Goal: Browse casually: Explore the website without a specific task or goal

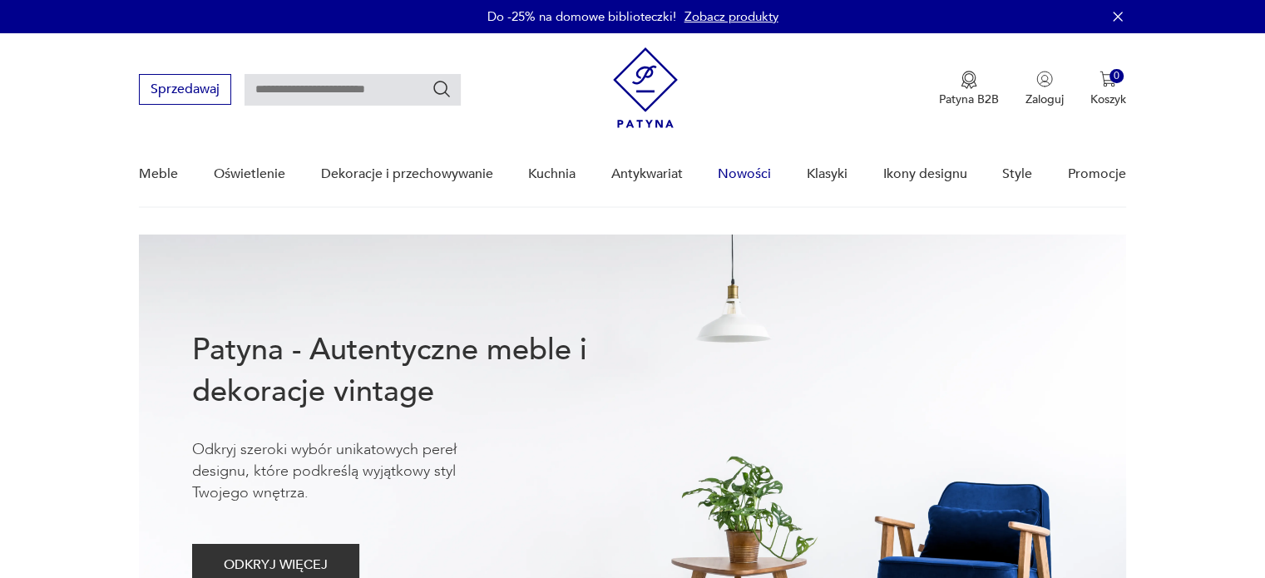
click at [735, 168] on link "Nowości" at bounding box center [744, 174] width 53 height 64
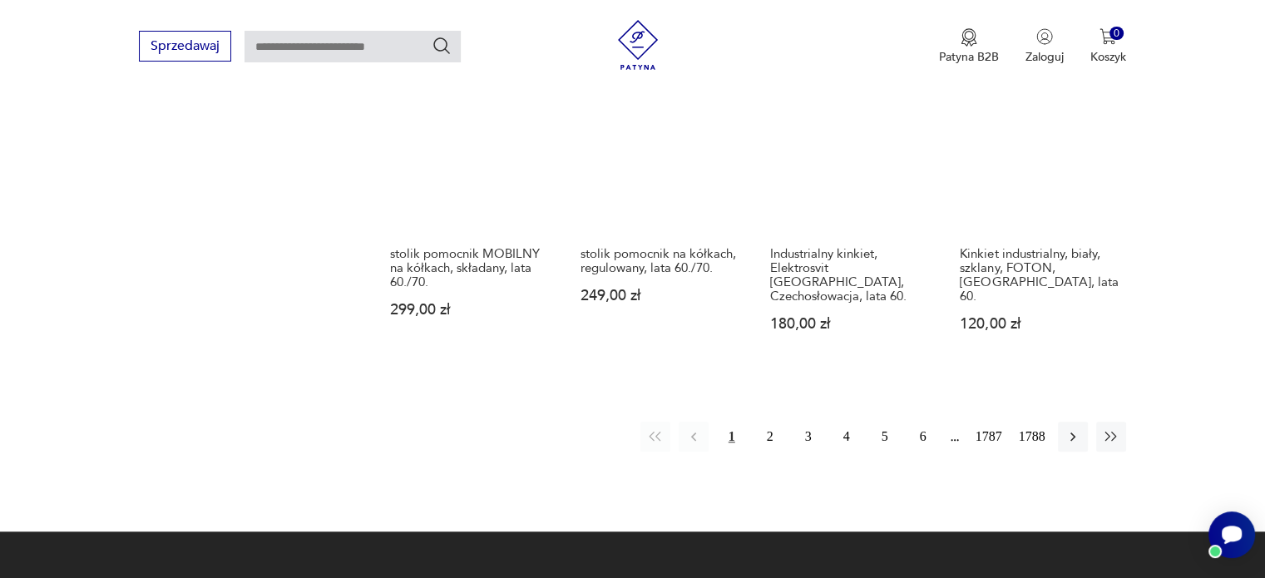
scroll to position [1557, 0]
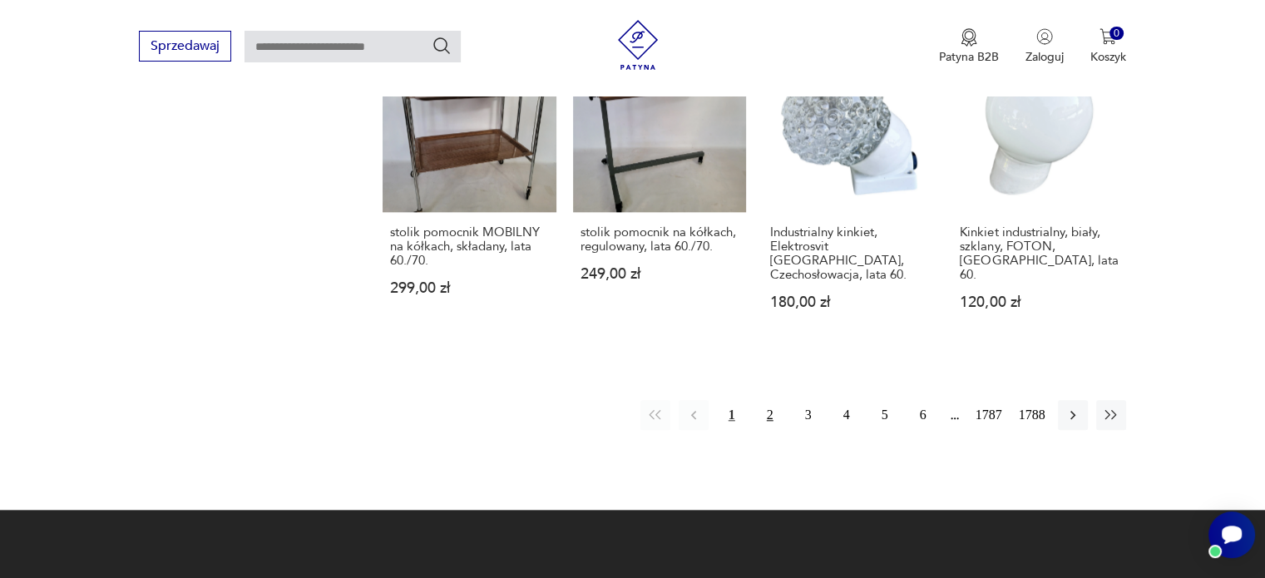
click at [761, 400] on button "2" at bounding box center [770, 415] width 30 height 30
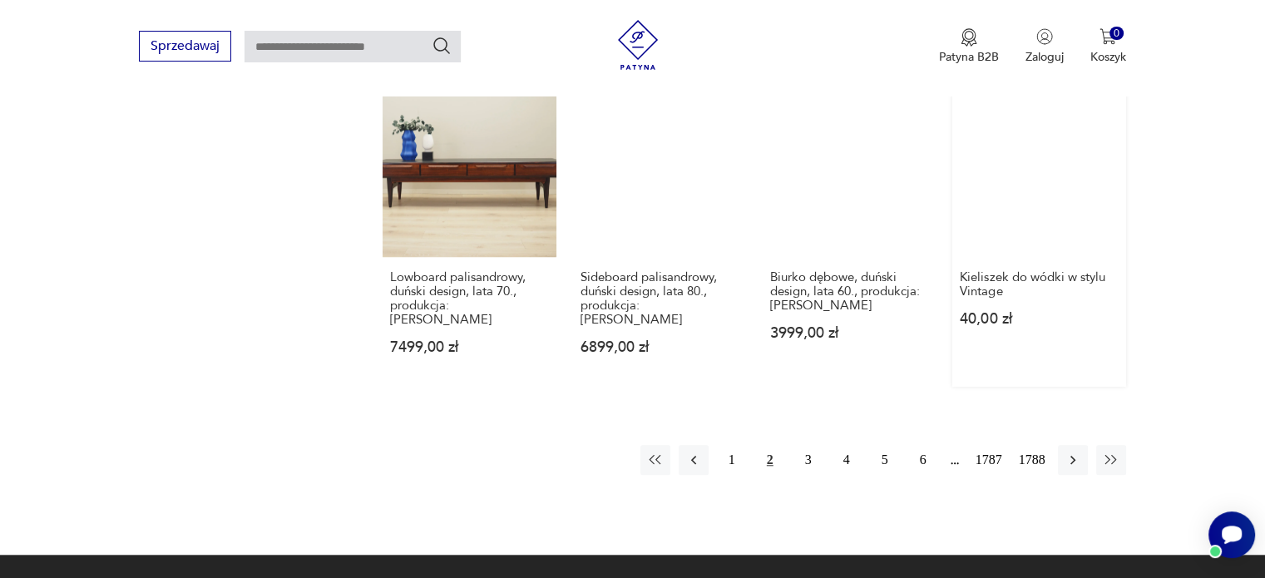
scroll to position [1430, 0]
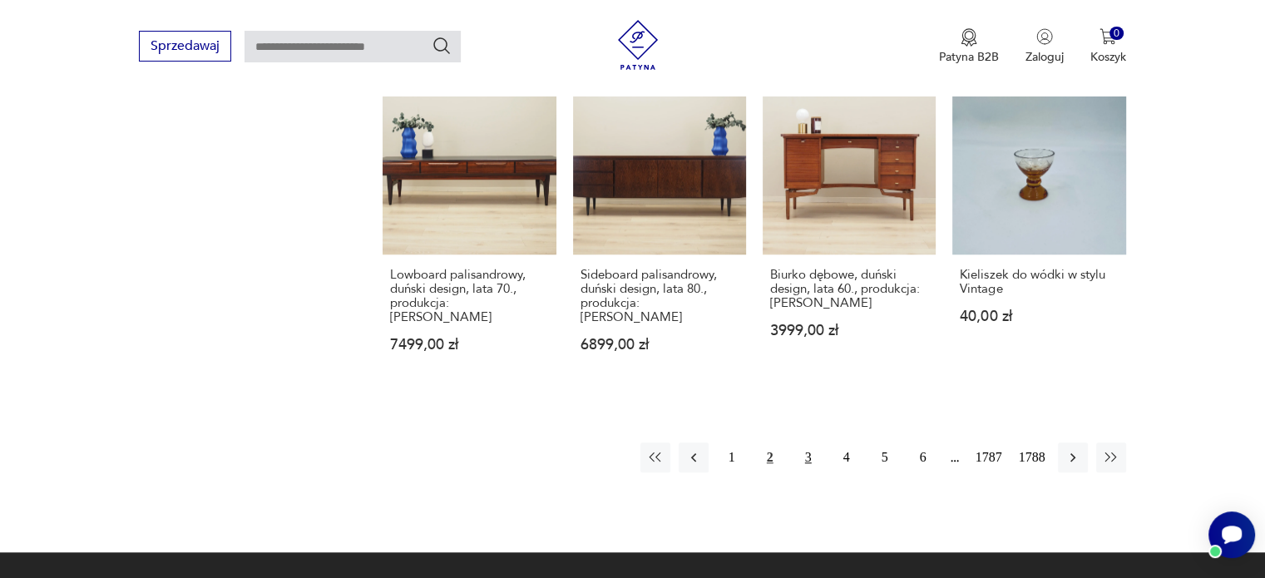
click at [802, 443] on button "3" at bounding box center [809, 458] width 30 height 30
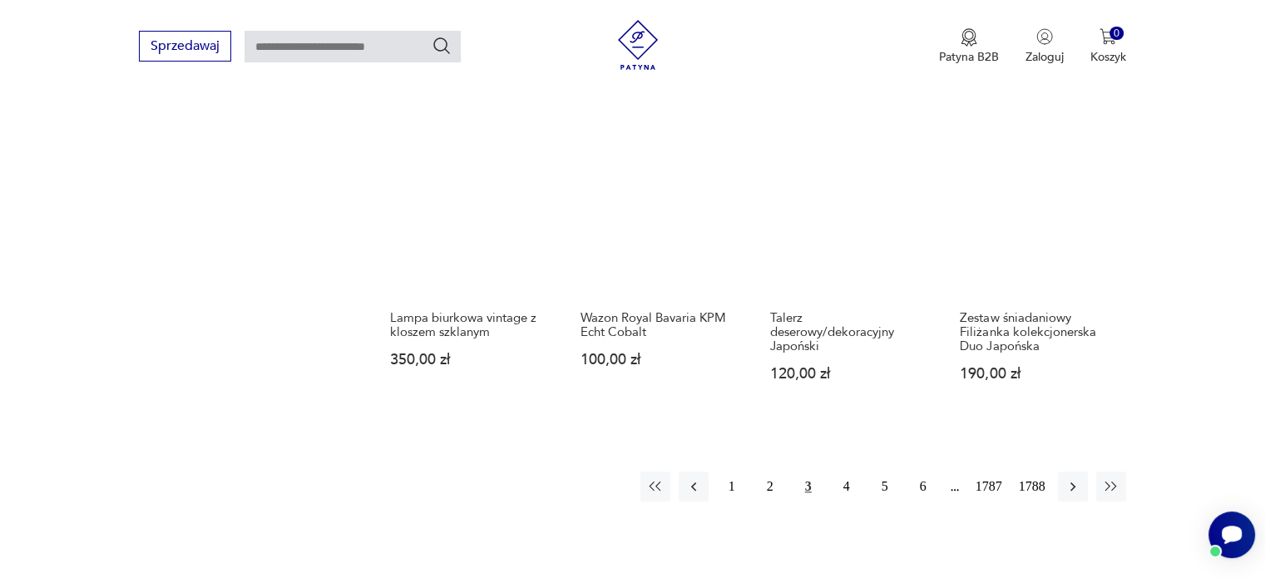
scroll to position [1343, 0]
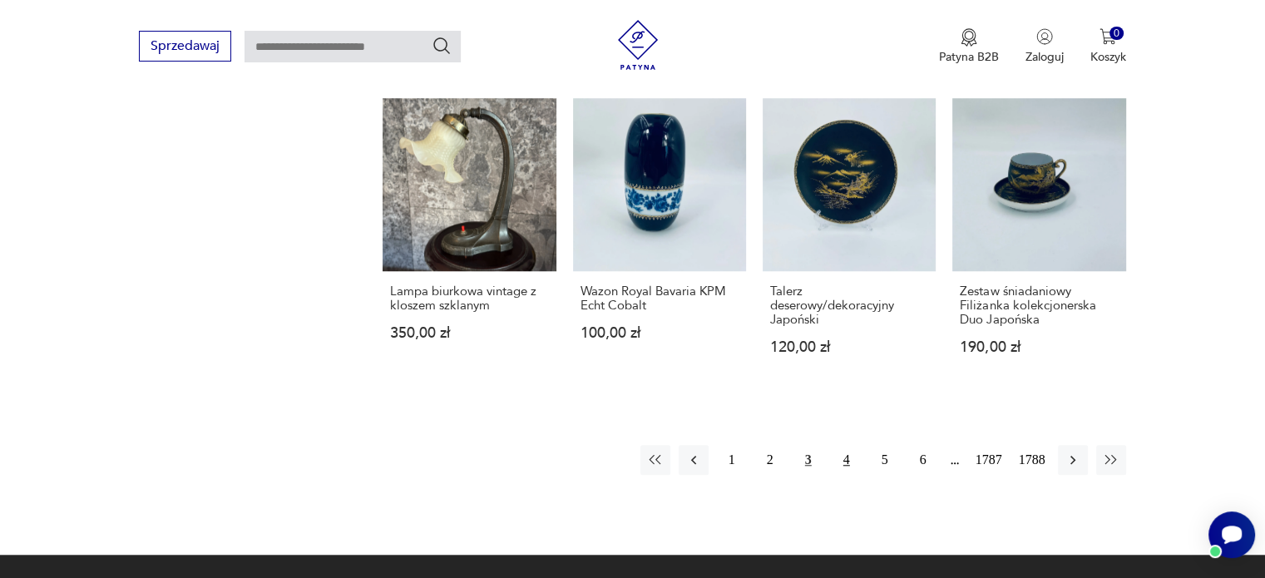
click at [843, 445] on button "4" at bounding box center [847, 460] width 30 height 30
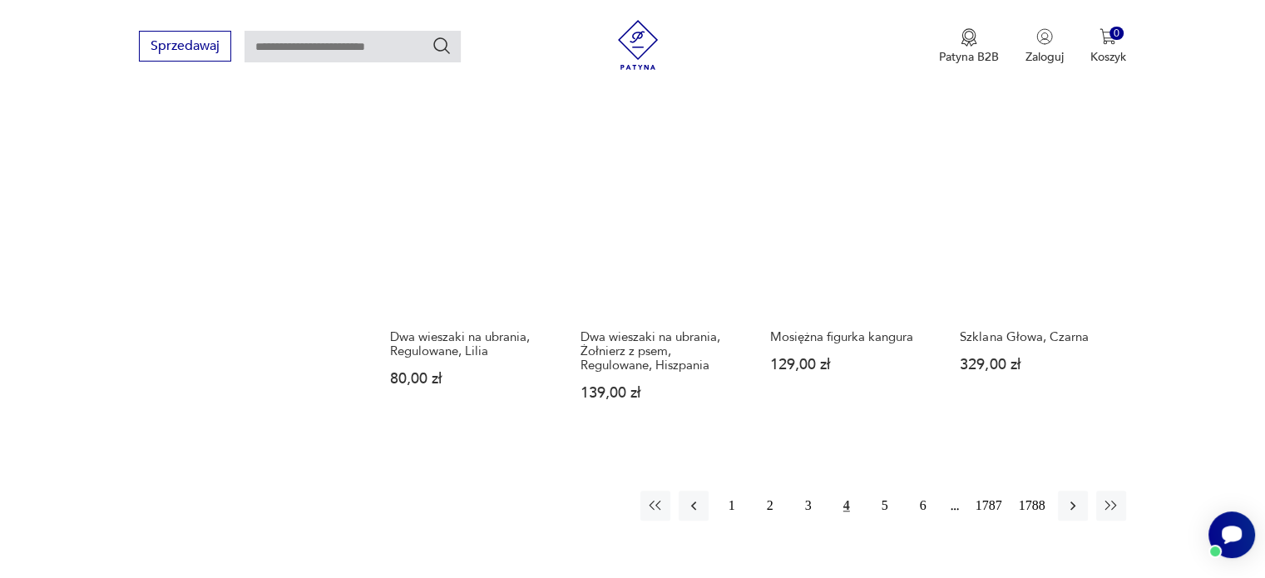
scroll to position [1368, 0]
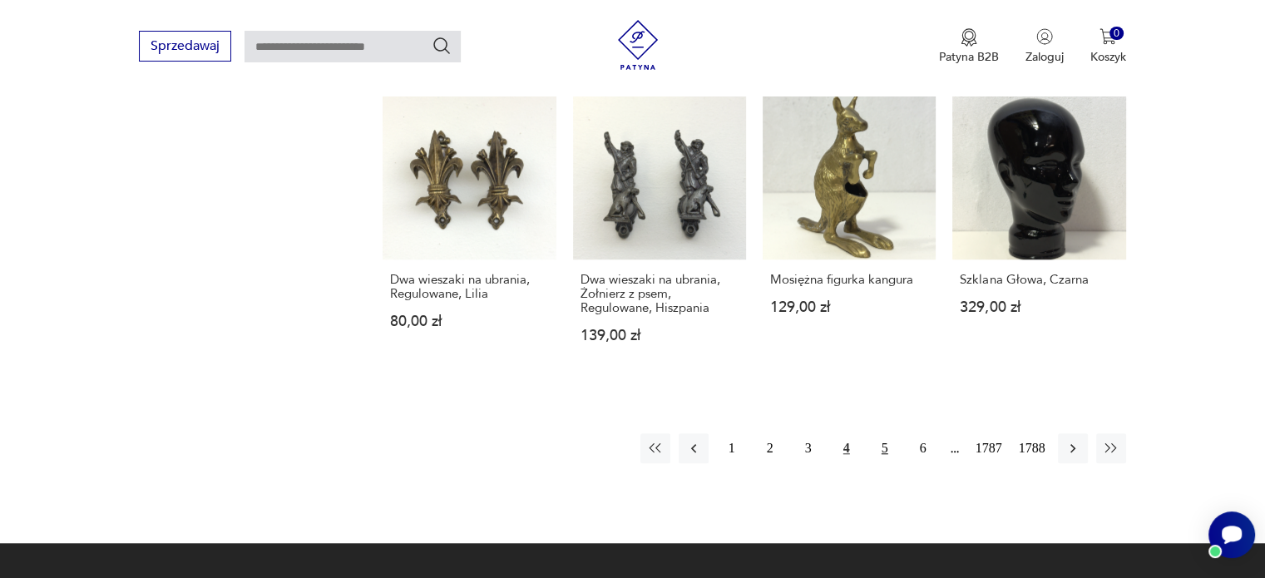
click at [885, 448] on button "5" at bounding box center [885, 448] width 30 height 30
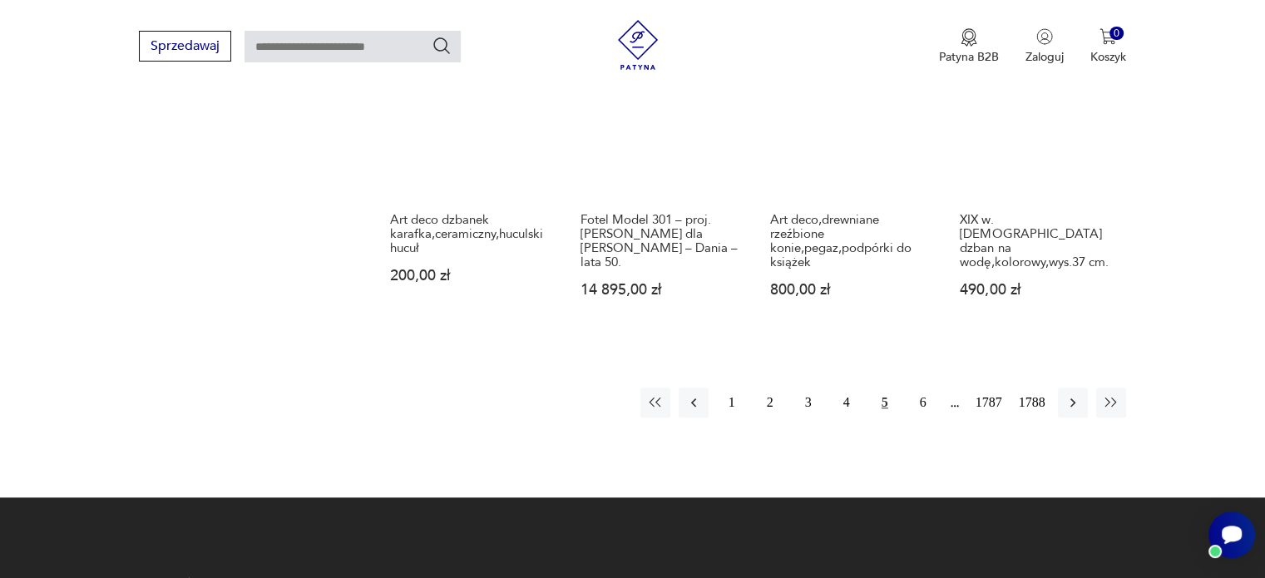
scroll to position [1508, 0]
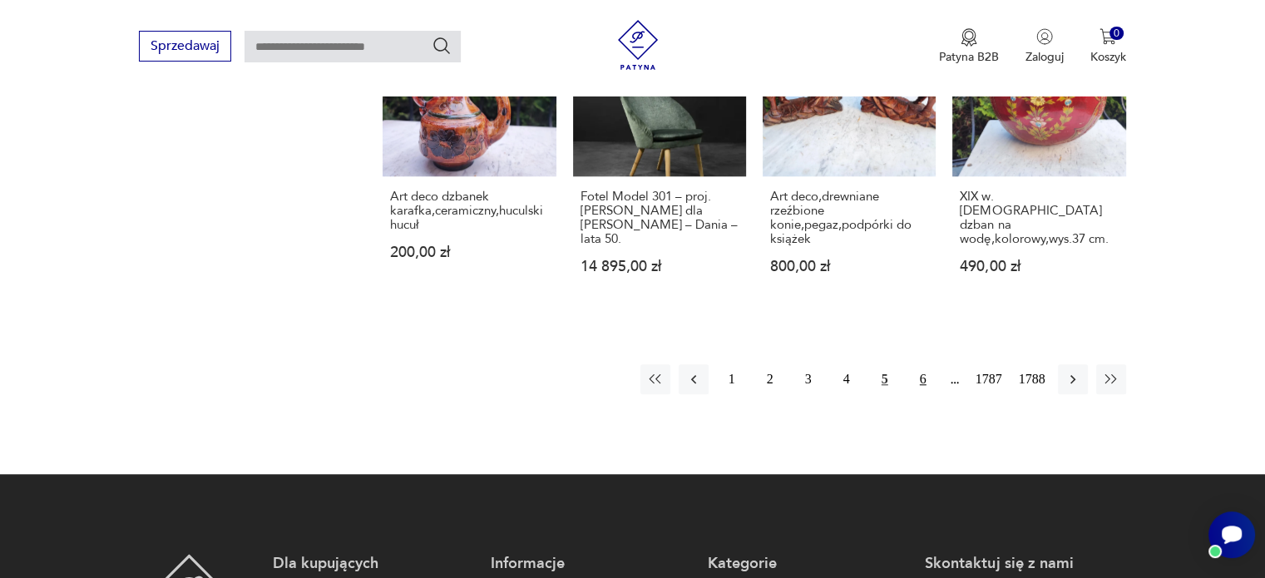
click at [924, 377] on button "6" at bounding box center [923, 379] width 30 height 30
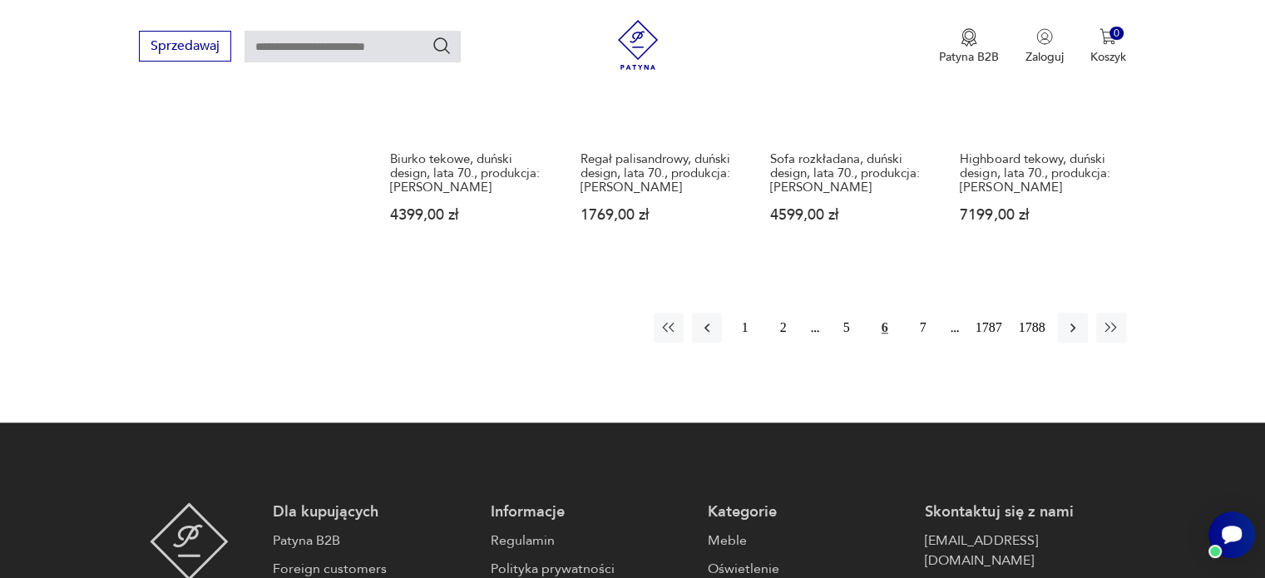
scroll to position [1536, 0]
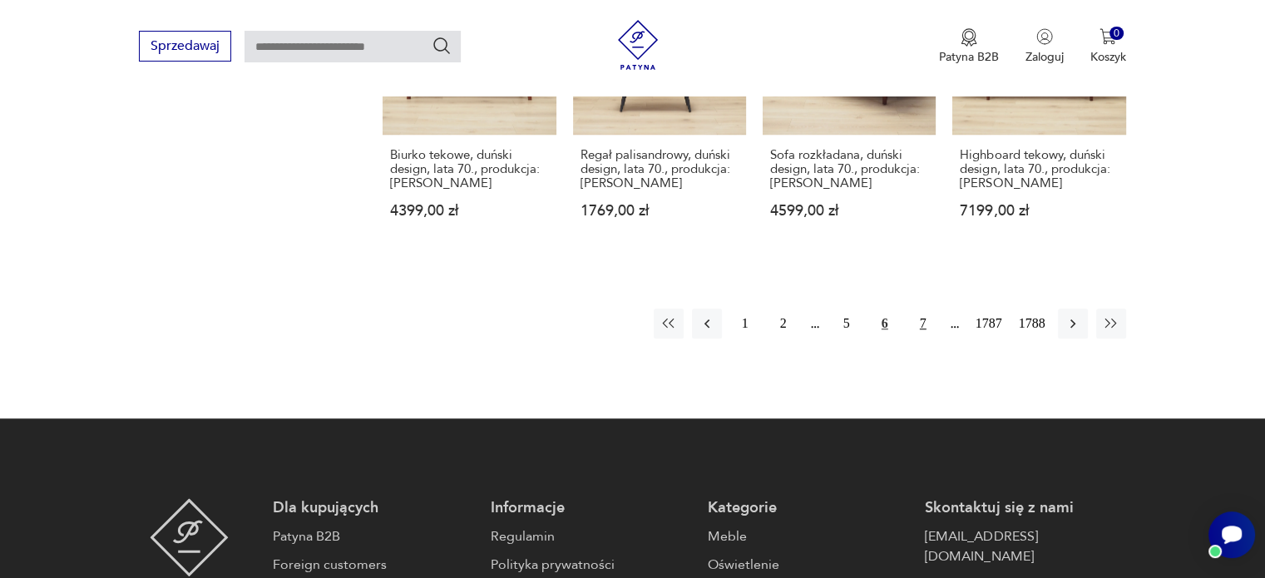
click at [922, 309] on button "7" at bounding box center [923, 324] width 30 height 30
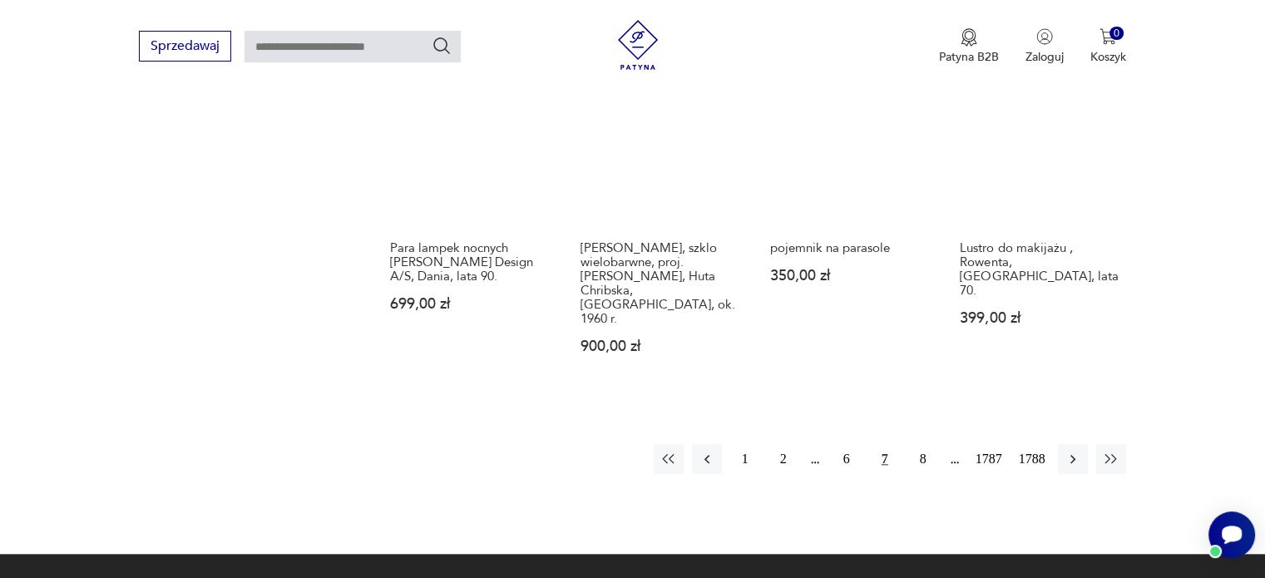
scroll to position [1528, 0]
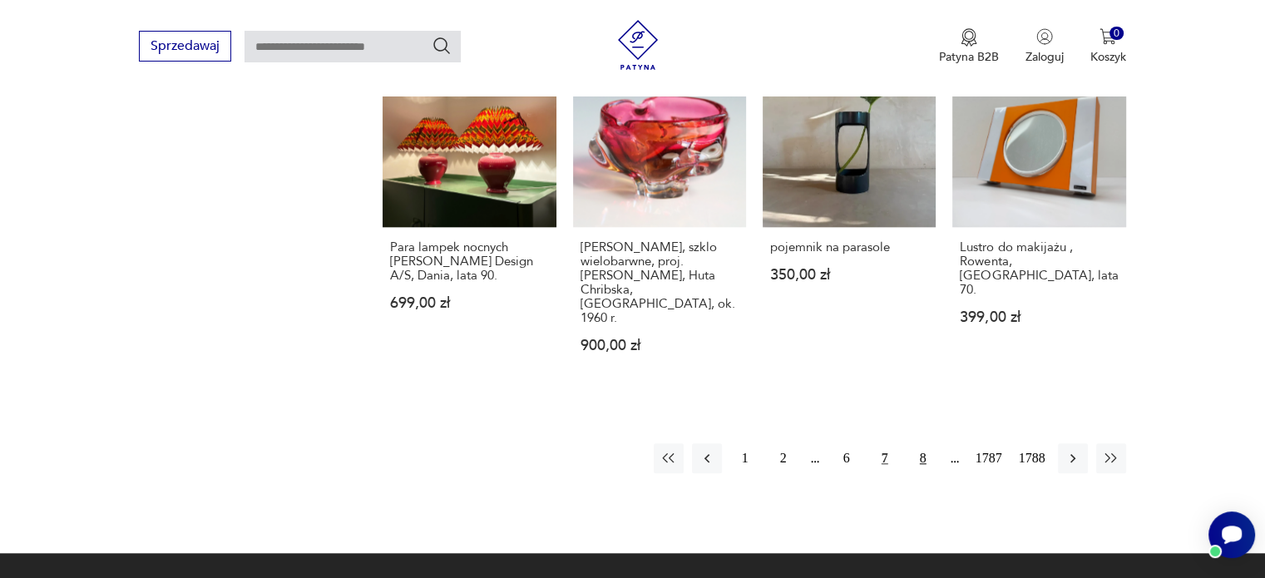
click at [927, 443] on button "8" at bounding box center [923, 458] width 30 height 30
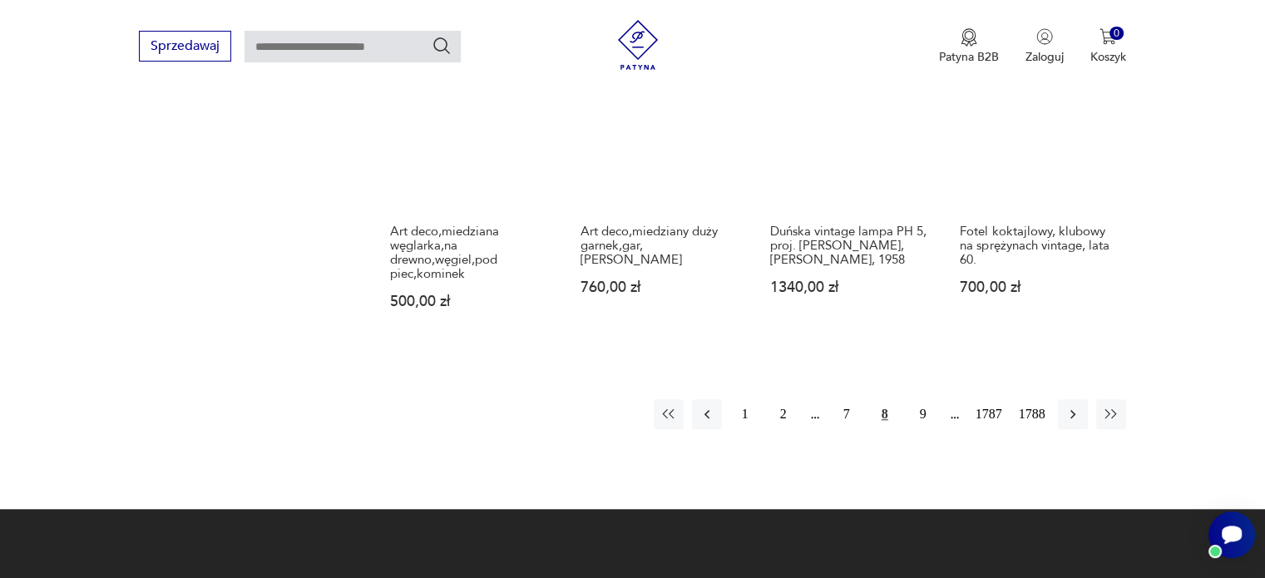
scroll to position [1446, 0]
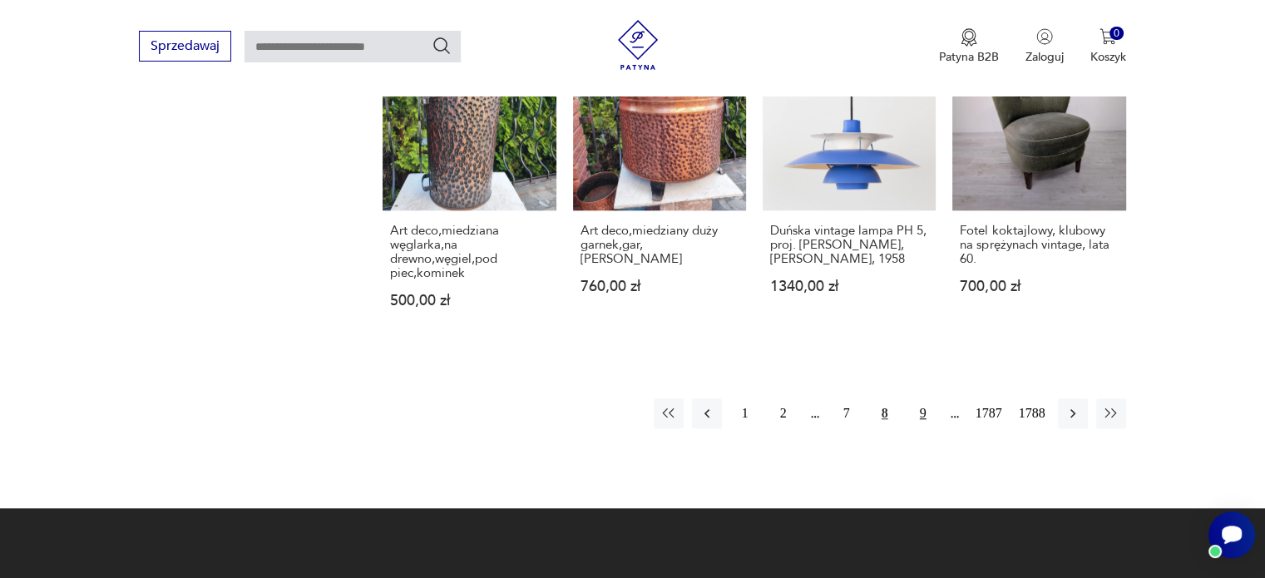
click at [928, 398] on button "9" at bounding box center [923, 413] width 30 height 30
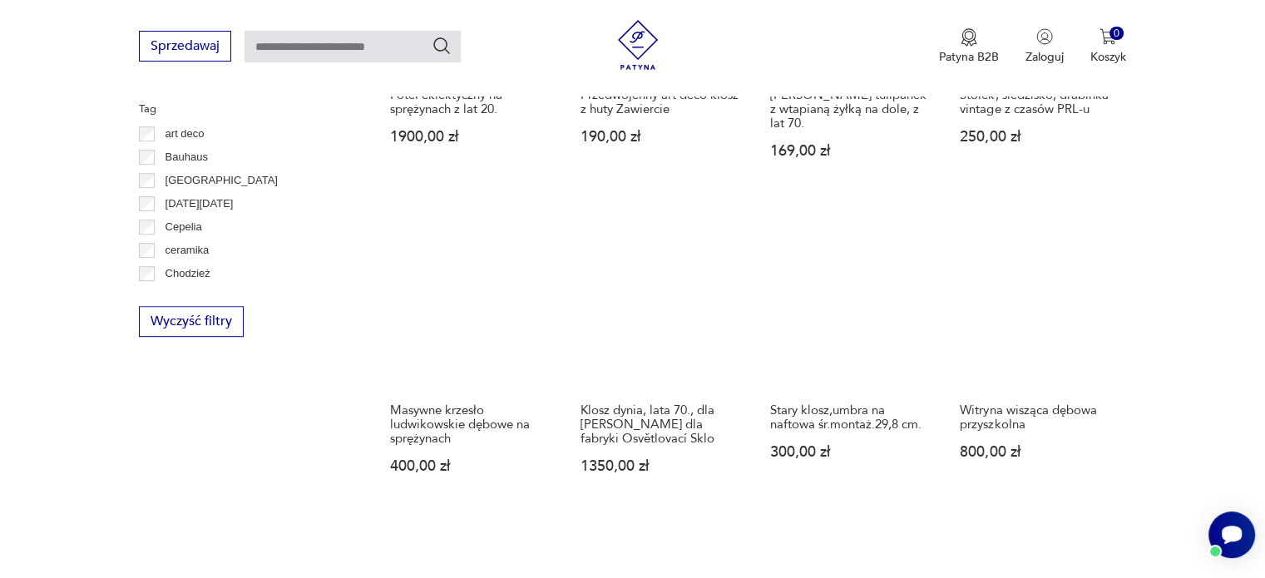
scroll to position [954, 0]
